Goal: Check status: Check status

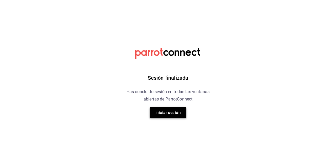
click at [178, 113] on button "Iniciar sesión" at bounding box center [168, 112] width 37 height 11
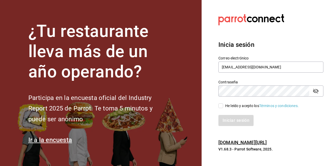
click at [224, 106] on span "He leído y acepto los Términos y condiciones." at bounding box center [261, 106] width 76 height 6
click at [223, 106] on input "He leído y acepto los Términos y condiciones." at bounding box center [221, 105] width 5 height 5
checkbox input "true"
click at [233, 121] on button "Iniciar sesión" at bounding box center [237, 120] width 36 height 11
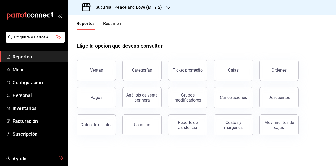
click at [132, 9] on h3 "Sucursal: Peace and Love (MTY 2)" at bounding box center [126, 7] width 71 height 6
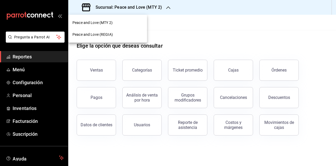
click at [109, 34] on span "Peace and Love (REGIA)" at bounding box center [92, 35] width 40 height 6
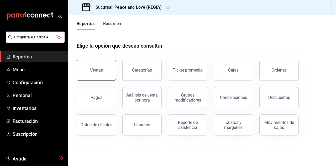
click at [99, 68] on div "Ventas" at bounding box center [96, 70] width 13 height 5
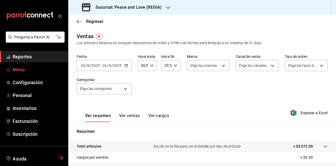
click at [33, 70] on span "Menú" at bounding box center [38, 69] width 51 height 7
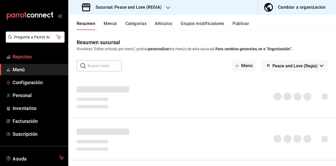
click at [39, 56] on span "Reportes" at bounding box center [38, 56] width 51 height 7
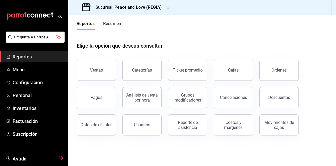
click at [116, 22] on button "Resumen" at bounding box center [112, 25] width 18 height 9
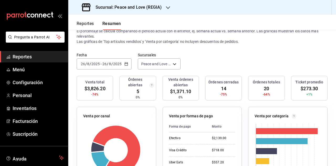
scroll to position [26, 0]
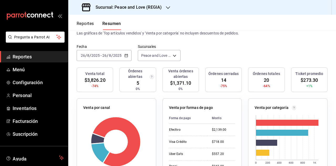
click at [127, 54] on icon "button" at bounding box center [127, 56] width 4 height 4
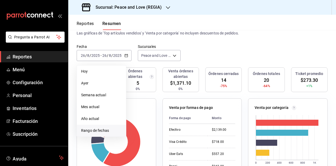
click at [108, 131] on span "Rango de fechas" at bounding box center [101, 131] width 41 height 6
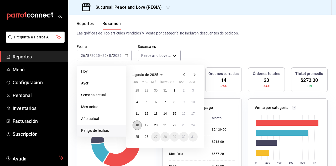
click at [139, 124] on button "18" at bounding box center [137, 124] width 9 height 9
click at [195, 126] on button "24" at bounding box center [193, 124] width 9 height 9
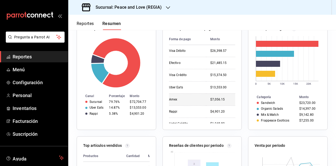
scroll to position [0, 0]
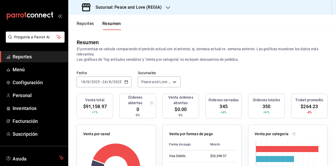
click at [122, 80] on div "[DATE] [DATE] - [DATE] [DATE]" at bounding box center [104, 81] width 55 height 11
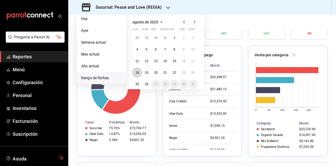
click at [137, 72] on abbr "18" at bounding box center [137, 73] width 3 height 4
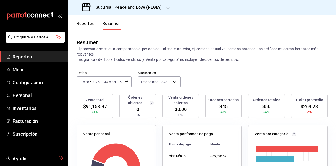
click at [212, 71] on div "Fecha [DATE] [DATE] - [DATE] [DATE] Sucursales Peace and Love (REGIA) [object O…" at bounding box center [202, 81] width 268 height 23
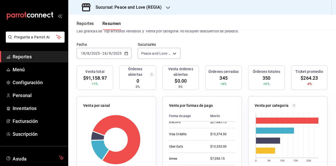
scroll to position [26, 0]
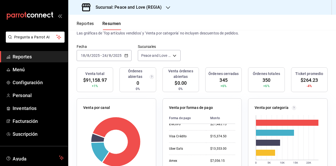
click at [126, 55] on icon "button" at bounding box center [127, 56] width 4 height 4
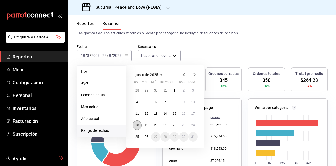
click at [140, 125] on button "18" at bounding box center [137, 124] width 9 height 9
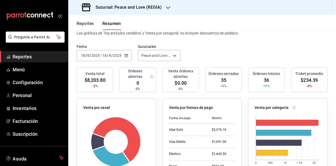
click at [119, 52] on div "[DATE] [DATE] - [DATE] [DATE]" at bounding box center [104, 55] width 55 height 11
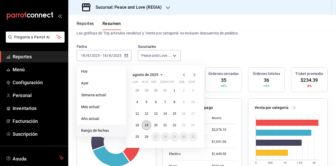
click at [144, 124] on button "19" at bounding box center [146, 124] width 9 height 9
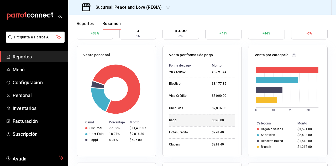
scroll to position [0, 0]
